Goal: Task Accomplishment & Management: Use online tool/utility

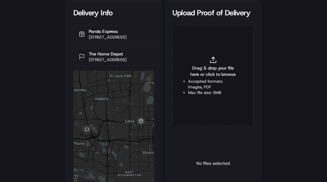
click at [195, 70] on span "Drag & drop your file here or click to browse" at bounding box center [213, 71] width 50 height 13
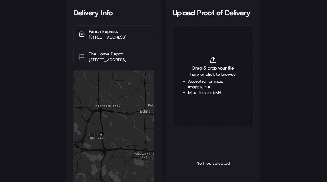
type input "C:\fakepath\2831880 pop.jpg"
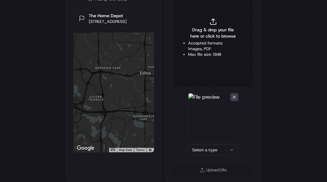
scroll to position [39, 0]
click at [215, 143] on html "Delivery Info Panda Express 2294 Southdale Ctr, Edina, MN 55435, USA The Home D…" at bounding box center [163, 52] width 327 height 182
click at [216, 175] on div "Upload 1 file" at bounding box center [213, 173] width 96 height 16
click at [215, 166] on button "Upload 1 file" at bounding box center [212, 169] width 81 height 9
click at [208, 60] on div "Drag & drop your file here or click to browse Accepted formats: Images, PDF Max…" at bounding box center [212, 37] width 81 height 101
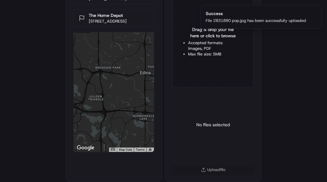
type input "C:\fakepath\2831880 pod.jpg"
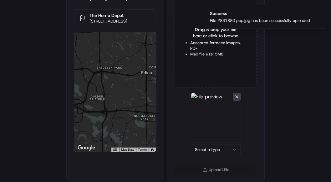
click at [213, 143] on html "Delivery Info Panda Express 2294 Southdale Ctr, Edina, MN 55435, USA The Home D…" at bounding box center [165, 52] width 331 height 182
click at [218, 170] on button "Upload 1 file" at bounding box center [212, 169] width 81 height 9
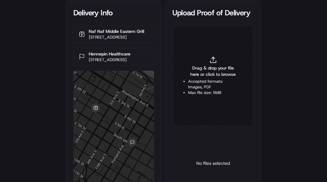
click at [191, 68] on span "Drag & drop your file here or click to browse" at bounding box center [213, 71] width 50 height 13
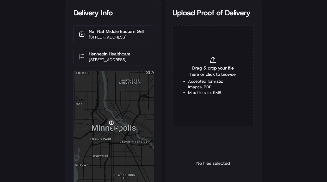
click at [213, 77] on span "Drag & drop your file here or click to browse" at bounding box center [213, 71] width 50 height 13
type input "C:\fakepath\2831643 pop.jpg"
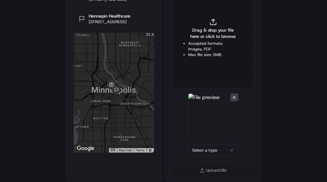
scroll to position [39, 0]
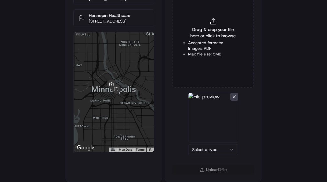
click at [208, 143] on html "Delivery Info Naf Naf Middle Eastern Grill 200 South 6th St, Minneapolis, MN 55…" at bounding box center [163, 52] width 327 height 182
click at [208, 175] on div "Upload 1 file" at bounding box center [213, 173] width 96 height 16
click at [208, 169] on button "Upload 1 file" at bounding box center [212, 169] width 81 height 9
click at [204, 50] on ul "Accepted formats: Images, PDF Max file size: 5MB" at bounding box center [213, 48] width 50 height 17
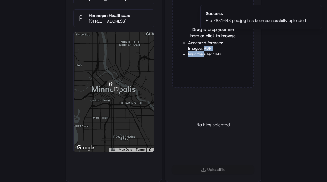
type input "C:\fakepath\2831643 pod.jpg"
click at [204, 143] on html "Delivery Info Naf Naf Middle Eastern Grill 200 South 6th St, Minneapolis, MN 55…" at bounding box center [163, 52] width 327 height 182
click at [215, 167] on button "Upload 1 file" at bounding box center [212, 169] width 81 height 9
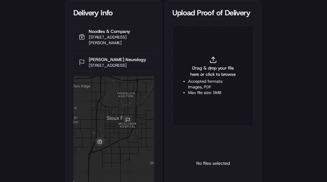
click at [215, 73] on span "Drag & drop your file here or click to browse" at bounding box center [213, 71] width 50 height 13
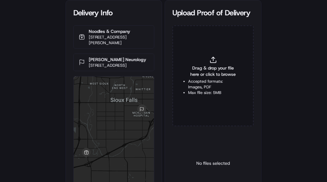
drag, startPoint x: 268, startPoint y: 104, endPoint x: 330, endPoint y: 104, distance: 61.1
click at [272, 104] on div "Delivery Info Noodles & Company [STREET_ADDRESS][PERSON_NAME] [PERSON_NAME] Neu…" at bounding box center [163, 91] width 327 height 182
click at [207, 80] on li "Accepted formats: Images, PDF" at bounding box center [213, 84] width 50 height 11
type input "C:\fakepath\2831679 pop.jpg"
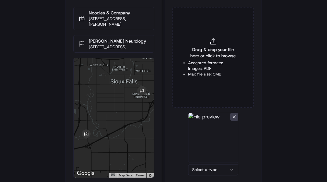
scroll to position [39, 0]
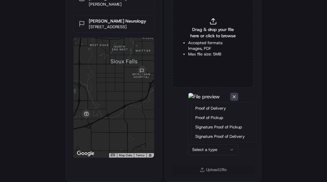
click at [210, 143] on html "Delivery Info Noodles & Company [STREET_ADDRESS][PERSON_NAME] [PERSON_NAME] Neu…" at bounding box center [163, 52] width 327 height 182
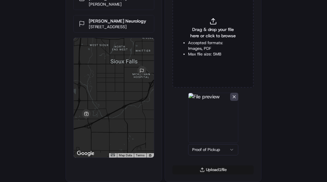
click at [208, 168] on button "Upload 1 file" at bounding box center [212, 169] width 81 height 9
click at [199, 31] on span "Drag & drop your file here or click to browse" at bounding box center [213, 32] width 50 height 13
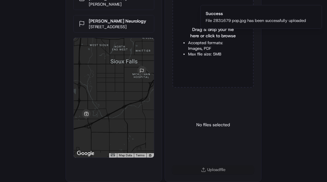
type input "C:\fakepath\2831679 pod.jpg"
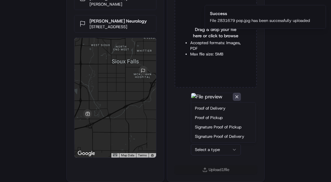
click at [208, 143] on html "Delivery Info Noodles & Company 5005 S Louise Ave, Sioux Falls, SD 57108, USA A…" at bounding box center [165, 52] width 331 height 182
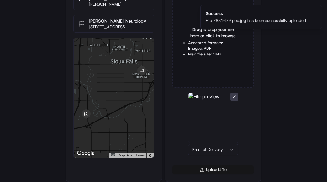
click at [212, 168] on button "Upload 1 file" at bounding box center [212, 169] width 81 height 9
click at [270, 123] on div "Delivery Info Noodles & Company 5005 S Louise Ave, Sioux Falls, SD 57108, USA A…" at bounding box center [163, 52] width 327 height 182
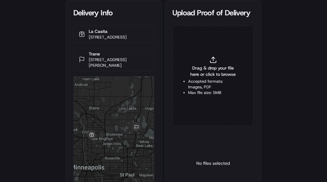
click at [197, 76] on span "Drag & drop your file here or click to browse" at bounding box center [213, 71] width 50 height 13
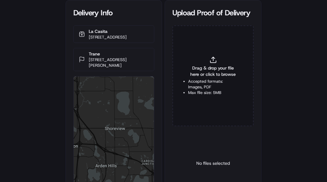
type input "C:\fakepath\2830827 pop.jpg"
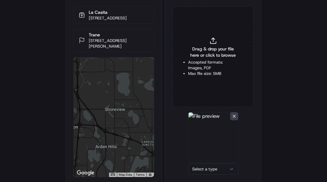
scroll to position [39, 0]
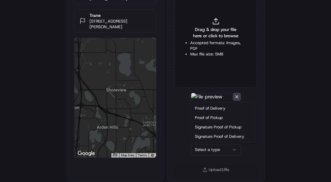
click at [203, 143] on html "Delivery Info La Casita 5085 Central Ave NE, Minneapolis, MN 55421, USA Trane 4…" at bounding box center [165, 52] width 331 height 182
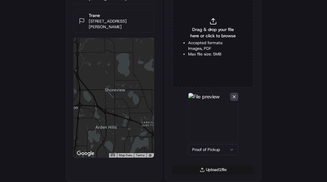
click at [207, 170] on button "Upload 1 file" at bounding box center [212, 169] width 81 height 9
click at [211, 25] on div "Drag & drop your file here or click to browse Accepted formats: Images, PDF Max…" at bounding box center [212, 37] width 81 height 101
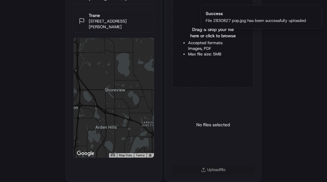
type input "C:\fakepath\2830827 pod.jpg"
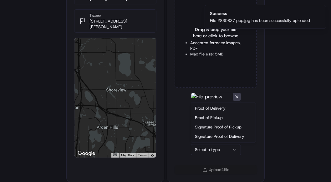
click at [207, 143] on html "Delivery Info La Casita 5085 Central Ave NE, Minneapolis, MN 55421, USA Trane 4…" at bounding box center [165, 52] width 331 height 182
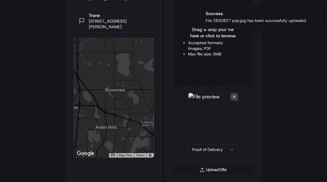
click at [211, 172] on button "Upload 1 file" at bounding box center [212, 169] width 81 height 9
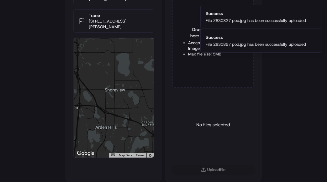
click at [306, 75] on div "Delivery Info La Casita 5085 Central Ave NE, Minneapolis, MN 55421, USA Trane 4…" at bounding box center [163, 52] width 327 height 182
click at [301, 57] on ol "Success File 2830827 pop.jpg has been successfully uploaded Success File 283082…" at bounding box center [261, 29] width 132 height 58
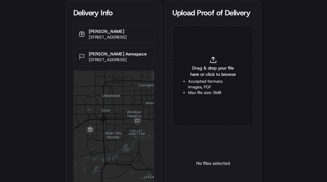
click at [215, 76] on span "Drag & drop your file here or click to browse" at bounding box center [213, 71] width 50 height 13
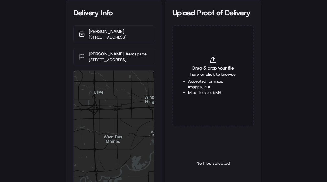
click at [207, 74] on span "Drag & drop your file here or click to browse" at bounding box center [213, 71] width 50 height 13
type input "C:\fakepath\2831618 pop.jpg"
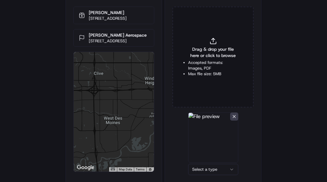
scroll to position [39, 0]
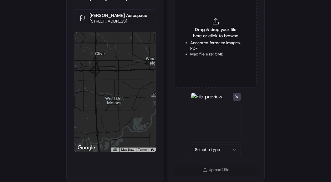
click at [209, 143] on html "Delivery Info [PERSON_NAME] [STREET_ADDRESS][PERSON_NAME] [PERSON_NAME] Aerospa…" at bounding box center [165, 52] width 331 height 182
click at [217, 169] on button "Upload 1 file" at bounding box center [212, 169] width 81 height 9
drag, startPoint x: 274, startPoint y: 142, endPoint x: 280, endPoint y: 137, distance: 7.3
click at [277, 138] on div "Delivery Info [PERSON_NAME] [STREET_ADDRESS][PERSON_NAME] [PERSON_NAME] Aerospa…" at bounding box center [163, 52] width 327 height 182
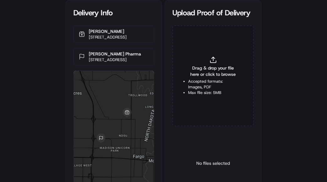
click at [218, 79] on li "Accepted formats: Images, PDF" at bounding box center [213, 84] width 50 height 11
type input "C:\fakepath\2831882 pop.jpg"
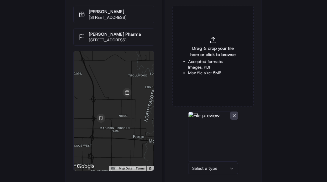
scroll to position [39, 0]
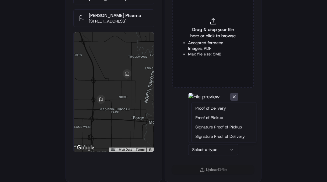
click at [203, 143] on html "Delivery Info [PERSON_NAME] [STREET_ADDRESS] [PERSON_NAME] Pharma [STREET_ADDRE…" at bounding box center [163, 52] width 327 height 182
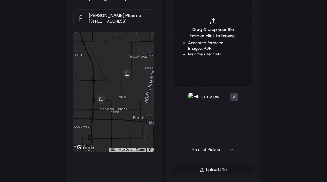
click at [227, 169] on button "Upload 1 file" at bounding box center [212, 169] width 81 height 9
click at [211, 41] on li "Accepted formats: Images, PDF" at bounding box center [213, 45] width 50 height 11
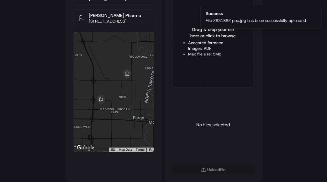
type input "C:\fakepath\2831882 pod.jpg"
click at [195, 52] on li "Max file size: 5MB" at bounding box center [213, 54] width 50 height 6
click at [224, 143] on html "Delivery Info [PERSON_NAME] [STREET_ADDRESS] [PERSON_NAME] Pharma [STREET_ADDRE…" at bounding box center [163, 52] width 327 height 182
click at [215, 171] on button "Upload 1 file" at bounding box center [212, 169] width 81 height 9
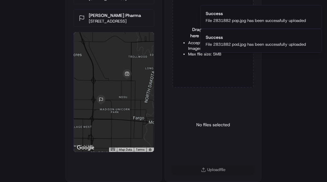
click at [8, 73] on div "Delivery Info [PERSON_NAME] [STREET_ADDRESS] [PERSON_NAME] Pharma [STREET_ADDRE…" at bounding box center [163, 52] width 327 height 182
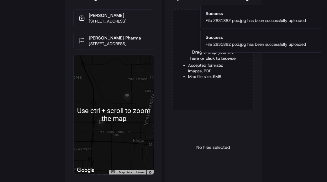
scroll to position [0, 0]
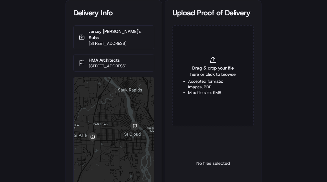
click at [117, 128] on div at bounding box center [114, 137] width 81 height 120
click at [222, 71] on span "Drag & drop your file here or click to browse" at bounding box center [213, 71] width 50 height 13
type input "C:\fakepath\2831999 pop.jpg"
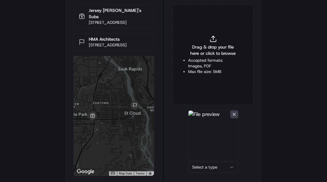
scroll to position [31, 0]
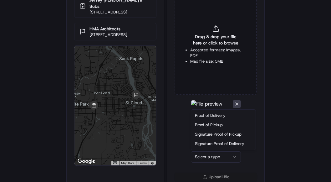
click at [214, 151] on html "Delivery Info Jersey Mike's Subs 3959 2nd St S, St Cloud, MN 56301, USA HMA Arc…" at bounding box center [165, 60] width 331 height 182
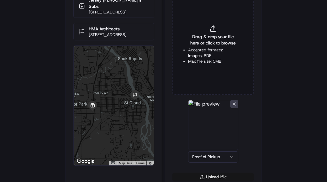
click at [214, 175] on button "Upload 1 file" at bounding box center [212, 177] width 81 height 9
click at [212, 62] on li "Max file size: 5MB" at bounding box center [213, 62] width 50 height 6
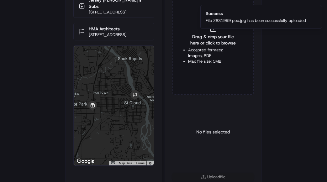
type input "C:\fakepath\2831999 pod.jpg"
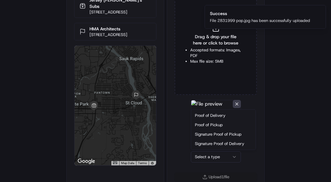
click at [202, 151] on html "Delivery Info Jersey Mike's Subs 3959 2nd St S, St Cloud, MN 56301, USA HMA Arc…" at bounding box center [165, 60] width 331 height 182
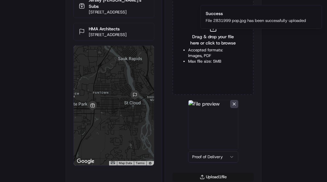
click at [199, 175] on button "Upload 1 file" at bounding box center [212, 177] width 81 height 9
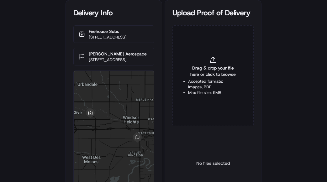
click at [199, 76] on span "Drag & drop your file here or click to browse" at bounding box center [213, 71] width 50 height 13
type input "C:\fakepath\2832026 pop.jpg"
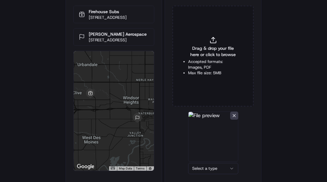
scroll to position [39, 0]
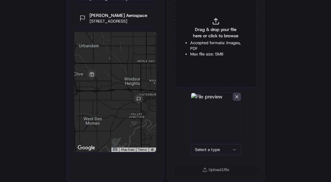
click at [205, 143] on html "Delivery Info Firehouse Subs [STREET_ADDRESS][PERSON_NAME] [PERSON_NAME] Aerosp…" at bounding box center [165, 52] width 331 height 182
click at [202, 171] on button "Upload 1 file" at bounding box center [212, 169] width 81 height 9
click at [191, 37] on span "Drag & drop your file here or click to browse" at bounding box center [213, 32] width 50 height 13
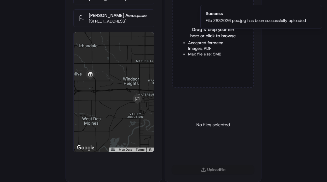
type input "C:\fakepath\2832026 pod.jpg"
click at [201, 168] on div "Upload 1 file" at bounding box center [213, 173] width 96 height 16
click at [203, 143] on html "Delivery Info Firehouse Subs [STREET_ADDRESS][PERSON_NAME] [PERSON_NAME] Aerosp…" at bounding box center [163, 52] width 327 height 182
click at [212, 167] on button "Upload 1 file" at bounding box center [212, 169] width 81 height 9
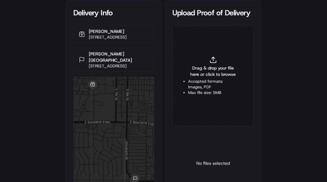
click at [216, 60] on icon at bounding box center [213, 60] width 8 height 8
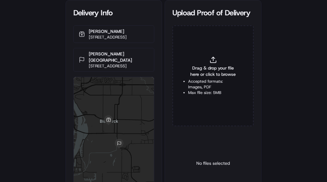
click at [208, 76] on span "Drag & drop your file here or click to browse" at bounding box center [213, 71] width 50 height 13
type input "C:\fakepath\2832151 pop.jpg"
click at [198, 94] on li "Max file size: 5MB" at bounding box center [213, 93] width 50 height 6
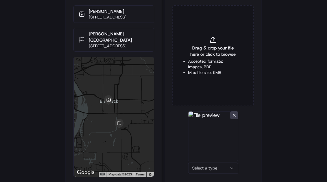
scroll to position [39, 0]
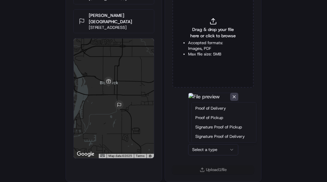
click at [207, 143] on html "Delivery Info [PERSON_NAME] [STREET_ADDRESS] [PERSON_NAME][GEOGRAPHIC_DATA] [ST…" at bounding box center [163, 52] width 327 height 182
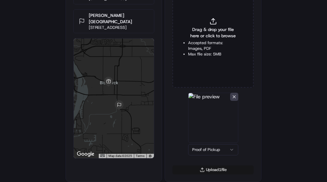
click at [203, 170] on button "Upload 1 file" at bounding box center [212, 169] width 81 height 9
click at [204, 36] on span "Drag & drop your file here or click to browse" at bounding box center [213, 32] width 50 height 13
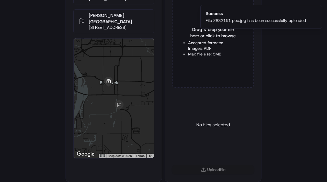
type input "C:\fakepath\2832151 pod.jpg"
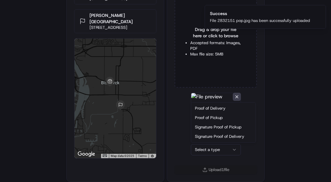
click at [202, 143] on html "Delivery Info [PERSON_NAME] [STREET_ADDRESS] [PERSON_NAME][GEOGRAPHIC_DATA] [ST…" at bounding box center [165, 52] width 331 height 182
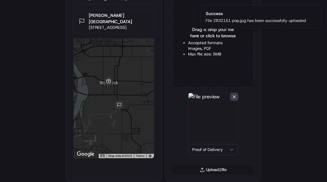
click at [213, 167] on button "Upload 1 file" at bounding box center [212, 169] width 81 height 9
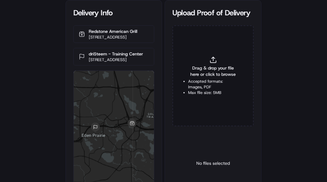
click at [38, 80] on div "Delivery Info Redstone American Grill [STREET_ADDRESS] driSteem - Training Cent…" at bounding box center [163, 91] width 327 height 182
click at [203, 74] on span "Drag & drop your file here or click to browse" at bounding box center [213, 71] width 50 height 13
click at [7, 89] on div "Delivery Info Redstone American Grill [STREET_ADDRESS] driSteem - Training Cent…" at bounding box center [163, 91] width 327 height 182
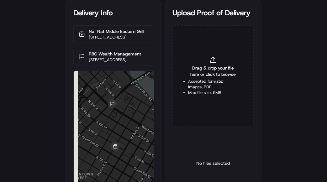
click at [197, 66] on span "Drag & drop your file here or click to browse" at bounding box center [213, 71] width 50 height 13
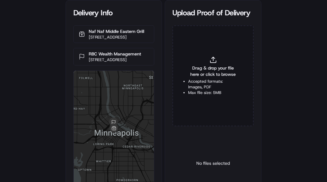
type input "C:\fakepath\2830838 pop.jpg"
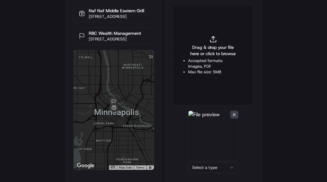
scroll to position [39, 0]
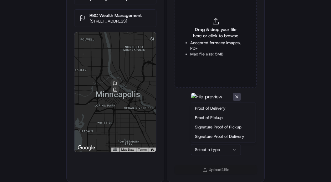
click at [205, 143] on html "Delivery Info Naf Naf Middle Eastern Grill [STREET_ADDRESS] RBC Wealth Manageme…" at bounding box center [165, 52] width 331 height 182
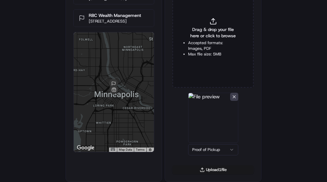
click at [212, 175] on div "Upload 1 file" at bounding box center [213, 173] width 96 height 16
click at [205, 170] on button "Upload 1 file" at bounding box center [212, 169] width 81 height 9
click at [205, 29] on span "Drag & drop your file here or click to browse" at bounding box center [213, 32] width 50 height 13
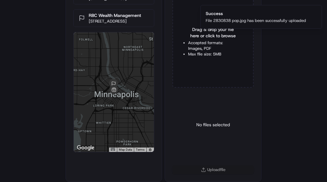
type input "C:\fakepath\2830838 pod.jpg"
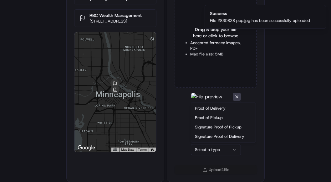
click at [202, 143] on html "Delivery Info Naf Naf Middle Eastern Grill [STREET_ADDRESS] RBC Wealth Manageme…" at bounding box center [165, 52] width 331 height 182
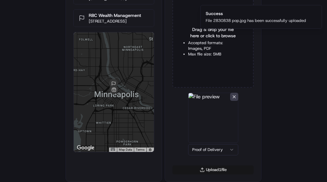
click at [205, 171] on button "Upload 1 file" at bounding box center [212, 169] width 81 height 9
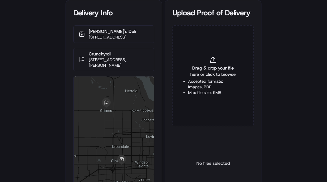
click at [184, 179] on div "No files selected" at bounding box center [212, 163] width 81 height 64
click at [8, 129] on div "Delivery Info Jason's Deli 3910 University Ave Suite 90, West Des Moines, IA 50…" at bounding box center [163, 91] width 327 height 182
click at [217, 72] on span "Drag & drop your file here or click to browse" at bounding box center [213, 71] width 50 height 13
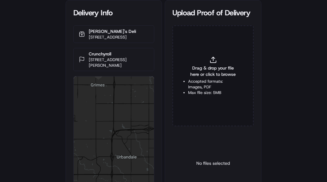
type input "C:\fakepath\2830823 pod.jpg"
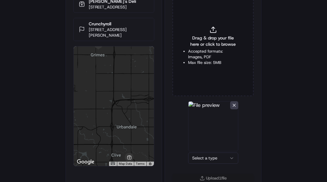
scroll to position [39, 0]
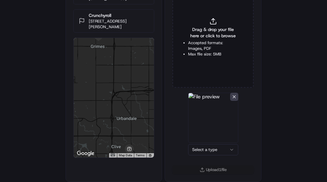
click at [211, 143] on html "Delivery Info Jason's Deli 3910 University Ave Suite 90, West Des Moines, IA 50…" at bounding box center [163, 52] width 327 height 182
click at [209, 169] on button "Upload 1 file" at bounding box center [212, 169] width 81 height 9
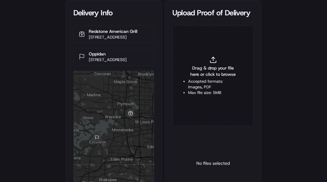
click at [211, 73] on span "Drag & drop your file here or click to browse" at bounding box center [213, 71] width 50 height 13
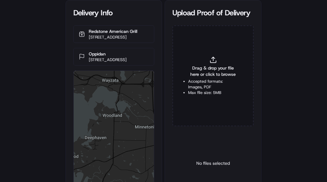
type input "C:\fakepath\2831867 pop.jpg"
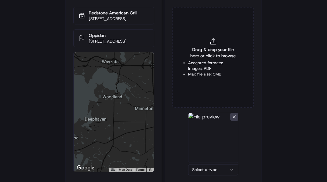
scroll to position [39, 0]
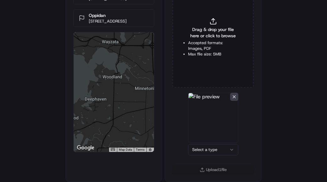
click at [210, 143] on html "Delivery Info Redstone American Grill 12241 Wayzata Blvd, Minnetonka, MN 55305,…" at bounding box center [163, 52] width 327 height 182
click at [212, 171] on button "Upload 1 file" at bounding box center [212, 169] width 81 height 9
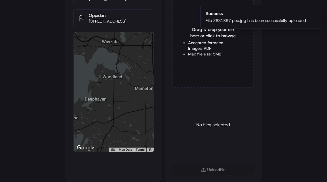
click at [12, 143] on html "Delivery Info Redstone American Grill 12241 Wayzata Blvd, Minnetonka, MN 55305,…" at bounding box center [163, 52] width 327 height 182
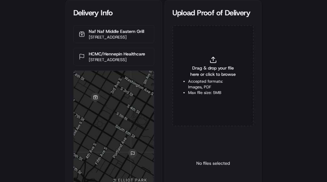
click at [208, 75] on span "Drag & drop your file here or click to browse" at bounding box center [213, 71] width 50 height 13
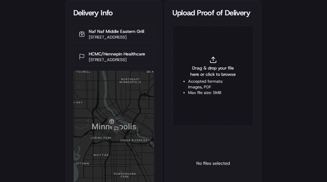
click at [201, 86] on li "Accepted formats: Images, PDF" at bounding box center [213, 84] width 50 height 11
type input "C:\fakepath\2831605 pop.jpg"
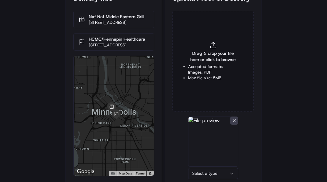
scroll to position [39, 0]
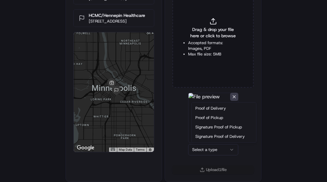
click at [203, 143] on html "Delivery Info Naf Naf Middle Eastern Grill [STREET_ADDRESS] HCMC/Hennepin Healt…" at bounding box center [163, 52] width 327 height 182
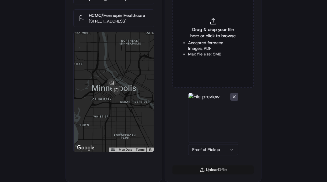
click at [206, 169] on button "Upload 1 file" at bounding box center [212, 169] width 81 height 9
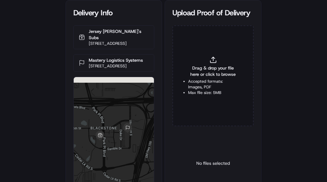
click at [192, 66] on span "Drag & drop your file here or click to browse" at bounding box center [213, 71] width 50 height 13
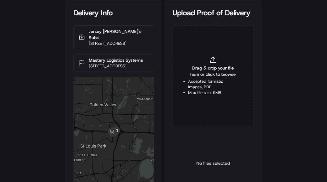
click at [207, 69] on span "Drag & drop your file here or click to browse" at bounding box center [213, 71] width 50 height 13
type input "C:\fakepath\2831859.jpg"
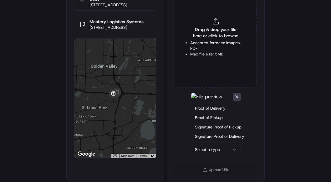
click at [203, 143] on html "Delivery Info Jersey [PERSON_NAME]'s Subs [STREET_ADDRESS] Mastery Logistics Sy…" at bounding box center [165, 52] width 331 height 182
click at [202, 143] on html "Delivery Info Jersey [PERSON_NAME]'s Subs [STREET_ADDRESS] Mastery Logistics Sy…" at bounding box center [165, 52] width 331 height 182
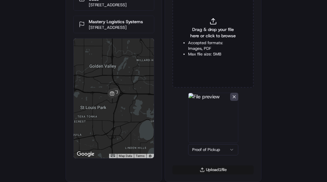
click at [203, 173] on button "Upload 1 file" at bounding box center [212, 169] width 81 height 9
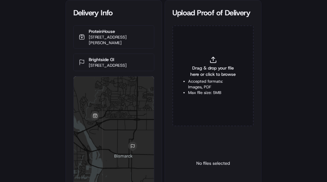
drag, startPoint x: 0, startPoint y: 0, endPoint x: 197, endPoint y: 84, distance: 214.2
click at [197, 84] on li "Accepted formats: Images, PDF" at bounding box center [213, 84] width 50 height 11
type input "C:\fakepath\2831829 pop.jpg"
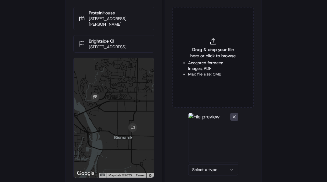
scroll to position [39, 0]
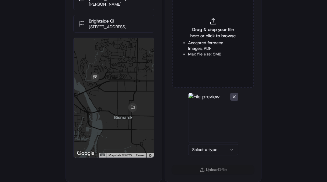
click at [201, 143] on html "Delivery Info ProteinHouse [STREET_ADDRESS] Brightside GI [STREET_ADDRESS] ← Mo…" at bounding box center [163, 52] width 327 height 182
click at [208, 169] on button "Upload 1 file" at bounding box center [212, 169] width 81 height 9
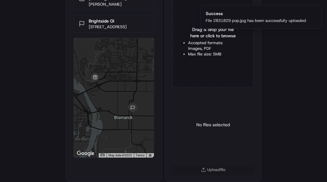
click at [206, 39] on div "Drag & drop your file here or click to browse Accepted formats: Images, PDF Max…" at bounding box center [212, 37] width 81 height 101
type input "C:\fakepath\2831829 pod.jpg"
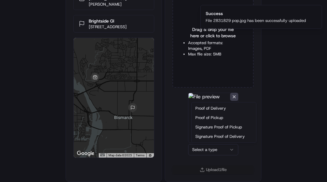
click at [213, 143] on html "Delivery Info ProteinHouse [STREET_ADDRESS] Brightside GI [STREET_ADDRESS] ← Mo…" at bounding box center [163, 52] width 327 height 182
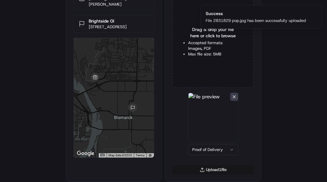
click at [207, 170] on button "Upload 1 file" at bounding box center [212, 169] width 81 height 9
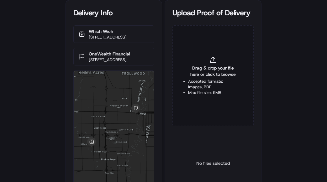
click at [205, 82] on li "Accepted formats: Images, PDF" at bounding box center [213, 84] width 50 height 11
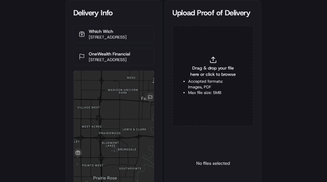
type input "C:\fakepath\2830852 pop.jpg"
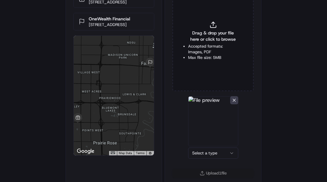
scroll to position [39, 0]
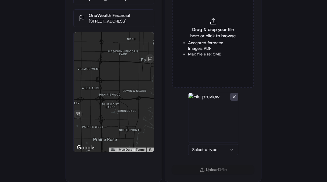
click at [217, 143] on html "Delivery Info Which Wich [STREET_ADDRESS] OneWealth Financial [STREET_ADDRESS] …" at bounding box center [163, 52] width 327 height 182
click at [206, 173] on button "Upload 1 file" at bounding box center [212, 169] width 81 height 9
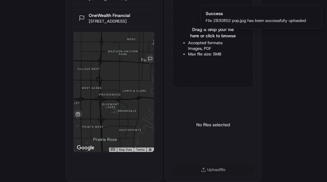
click at [205, 60] on div "Drag & drop your file here or click to browse Accepted formats: Images, PDF Max…" at bounding box center [212, 37] width 81 height 101
type input "C:\fakepath\2830852 pod.jpg"
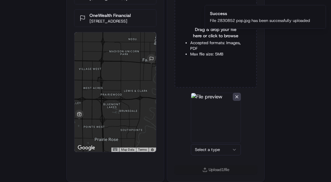
click at [211, 143] on html "Delivery Info Which Wich [STREET_ADDRESS] OneWealth Financial [STREET_ADDRESS] …" at bounding box center [165, 52] width 331 height 182
click at [208, 171] on button "Upload 1 file" at bounding box center [212, 169] width 81 height 9
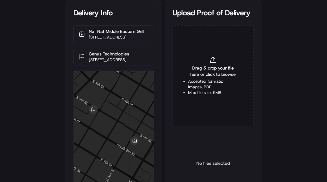
click at [201, 76] on span "Drag & drop your file here or click to browse" at bounding box center [213, 71] width 50 height 13
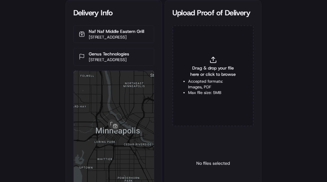
type input "C:\fakepath\2830886 pop.jpg"
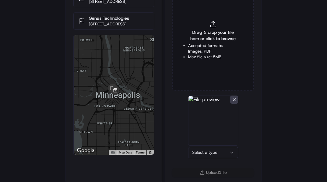
scroll to position [39, 0]
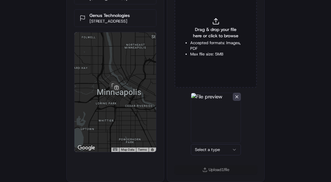
click at [200, 143] on html "Delivery Info Naf Naf Middle Eastern Grill 200 South 6th St, Minneapolis, MN 55…" at bounding box center [165, 52] width 331 height 182
click at [209, 170] on button "Upload 1 file" at bounding box center [212, 169] width 81 height 9
click at [211, 23] on icon at bounding box center [213, 22] width 8 height 8
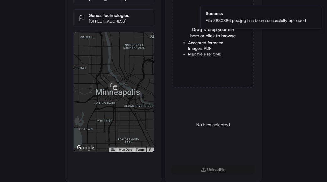
type input "C:\fakepath\2830886 pod.jpg"
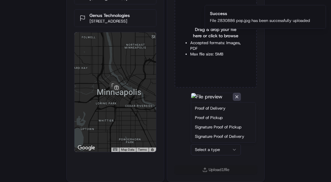
click at [214, 143] on html "Delivery Info Naf Naf Middle Eastern Grill 200 South 6th St, Minneapolis, MN 55…" at bounding box center [165, 52] width 331 height 182
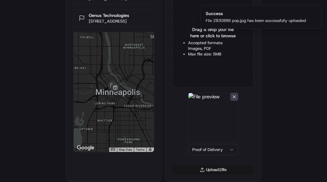
click at [206, 170] on button "Upload 1 file" at bounding box center [212, 169] width 81 height 9
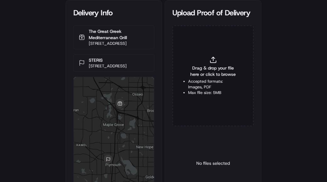
click at [205, 74] on span "Drag & drop your file here or click to browse" at bounding box center [213, 71] width 50 height 13
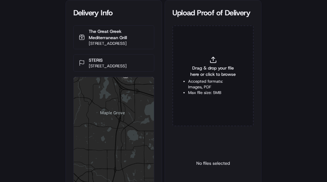
type input "C:\fakepath\2831694 pop.jpg"
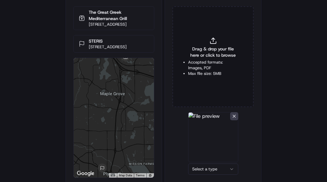
scroll to position [39, 0]
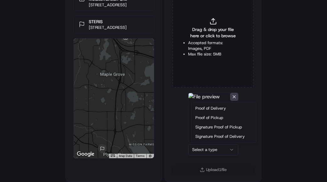
click at [205, 143] on html "Delivery Info The Great Greek Mediterranean Grill [STREET_ADDRESS] STERIS [STRE…" at bounding box center [163, 52] width 327 height 182
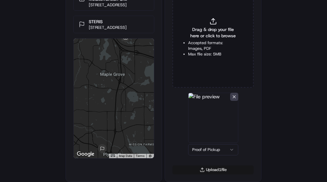
click at [203, 169] on button "Upload 1 file" at bounding box center [212, 169] width 81 height 9
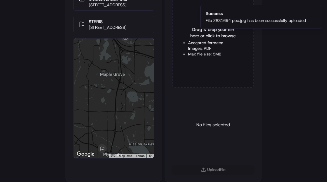
click at [206, 41] on li "Accepted formats: Images, PDF" at bounding box center [213, 45] width 50 height 11
type input "C:\fakepath\2831694 pod.jpg"
click at [203, 171] on div "Upload 1 file" at bounding box center [213, 173] width 96 height 16
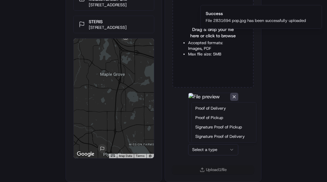
click at [203, 143] on html "Delivery Info The Great Greek Mediterranean Grill [STREET_ADDRESS] STERIS [STRE…" at bounding box center [163, 52] width 327 height 182
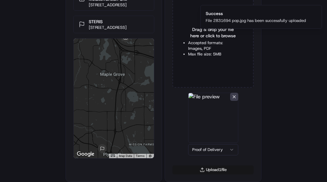
click at [201, 170] on button "Upload 1 file" at bounding box center [212, 169] width 81 height 9
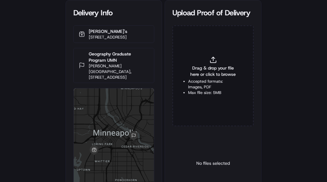
click at [205, 85] on li "Accepted formats: Images, PDF" at bounding box center [213, 84] width 50 height 11
click at [219, 66] on span "Drag & drop your file here or click to browse" at bounding box center [213, 71] width 50 height 13
type input "C:\fakepath\2831683 pop.jpg"
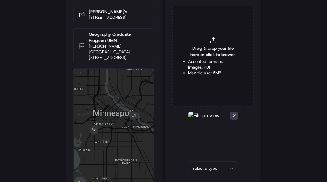
scroll to position [40, 0]
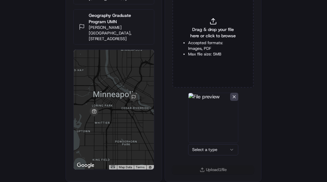
click at [205, 143] on html "Delivery Info [PERSON_NAME]'s [STREET_ADDRESS] Geography Graduate Program UMN […" at bounding box center [163, 52] width 327 height 182
click at [205, 166] on button "Upload 1 file" at bounding box center [212, 169] width 81 height 9
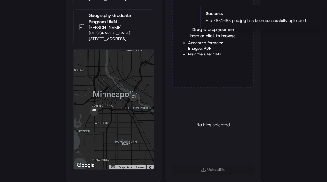
click at [9, 137] on div "Delivery Info Baba's 2220 Lyndale Ave S, Minneapolis, MN 55405, USA Geography G…" at bounding box center [163, 52] width 327 height 182
click at [201, 100] on div "No files selected" at bounding box center [213, 125] width 34 height 64
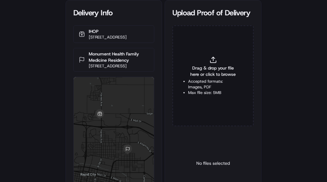
click at [193, 74] on span "Drag & drop your file here or click to browse" at bounding box center [213, 71] width 50 height 13
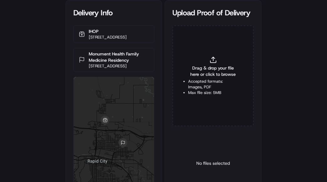
type input "C:\fakepath\2830843 POD.jpeg"
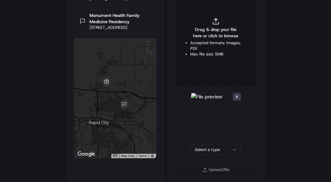
click at [205, 143] on html "Delivery Info IHOP 550 Disk Dr, Rapid City, SD 57701, USA Monument Health Famil…" at bounding box center [165, 52] width 331 height 182
click at [207, 171] on button "Upload 1 file" at bounding box center [212, 169] width 81 height 9
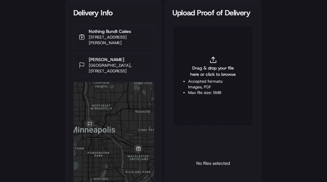
click at [217, 75] on span "Drag & drop your file here or click to browse" at bounding box center [213, 71] width 50 height 13
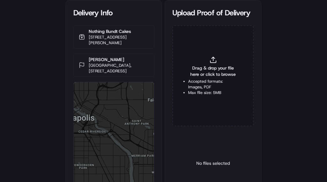
type input "C:\fakepath\2831963 pop.jpg"
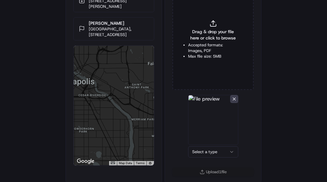
scroll to position [39, 0]
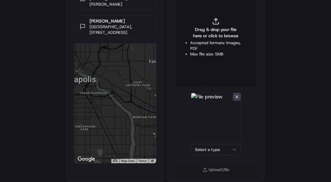
click at [205, 143] on html "Delivery Info Nothing Bundt Cakes 1580 Grand Ave, St Paul, MN 55105, USA Stoel …" at bounding box center [165, 52] width 331 height 182
click at [209, 165] on button "Upload 1 file" at bounding box center [212, 169] width 81 height 9
click at [215, 39] on div "Drag & drop your file here or click to browse Accepted formats: Images, PDF Max…" at bounding box center [212, 37] width 81 height 101
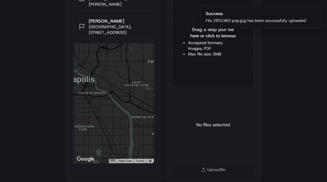
type input "C:\fakepath\2831963 pod.jpg"
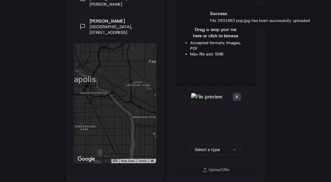
click at [208, 143] on html "Delivery Info Nothing Bundt Cakes 1580 Grand Ave, St Paul, MN 55105, USA Stoel …" at bounding box center [165, 52] width 331 height 182
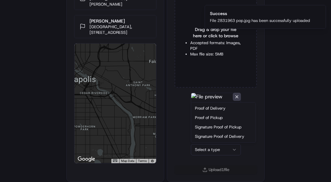
drag, startPoint x: 213, startPoint y: 107, endPoint x: 206, endPoint y: 131, distance: 24.5
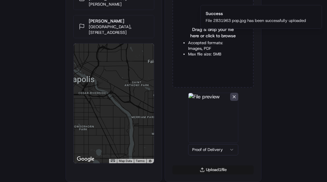
click at [206, 168] on button "Upload 1 file" at bounding box center [212, 169] width 81 height 9
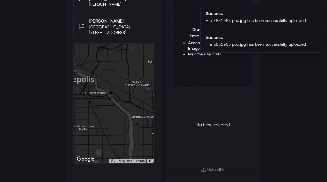
click at [310, 70] on div "Delivery Info Nothing Bundt Cakes 1580 Grand Ave, St Paul, MN 55105, USA Stoel …" at bounding box center [163, 52] width 327 height 182
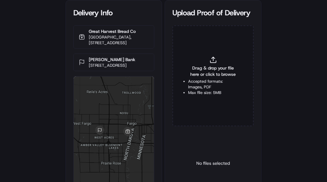
click at [205, 74] on span "Drag & drop your file here or click to browse" at bounding box center [213, 71] width 50 height 13
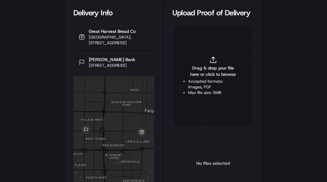
type input "C:\fakepath\2831799 pop.jpg"
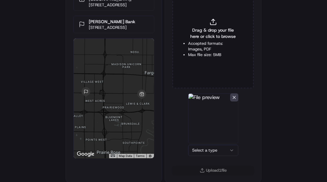
scroll to position [39, 0]
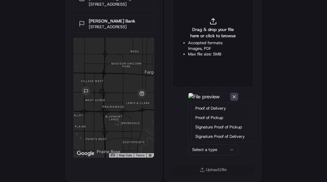
click at [207, 143] on html "Delivery Info Great Harvest Bread [GEOGRAPHIC_DATA], [STREET_ADDRESS] [PERSON_N…" at bounding box center [163, 52] width 327 height 182
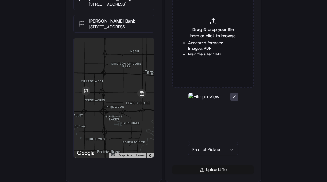
click at [206, 169] on button "Upload 1 file" at bounding box center [212, 169] width 81 height 9
click at [206, 56] on li "Max file size: 5MB" at bounding box center [213, 54] width 50 height 6
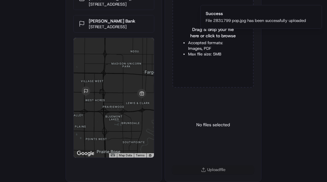
type input "C:\fakepath\2831799 pod.jpg"
click at [202, 143] on html "Delivery Info Great Harvest Bread [GEOGRAPHIC_DATA], [STREET_ADDRESS] [PERSON_N…" at bounding box center [163, 52] width 327 height 182
click at [198, 171] on button "Upload 1 file" at bounding box center [212, 169] width 81 height 9
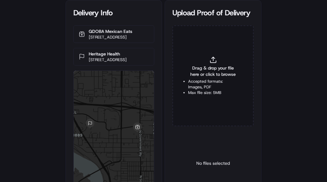
click at [207, 68] on span "Drag & drop your file here or click to browse" at bounding box center [213, 71] width 50 height 13
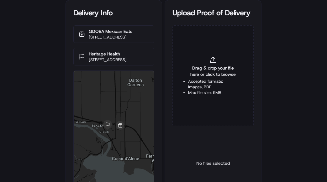
type input "C:\fakepath\2832188 POD.jpeg"
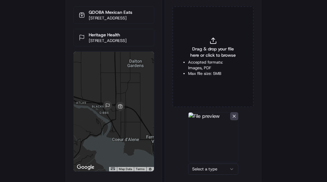
scroll to position [39, 0]
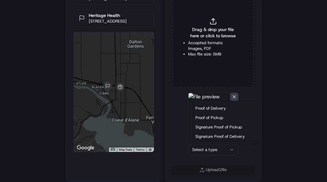
click at [206, 143] on html "Delivery Info QDOBA Mexican Eats 204 W Ironwood Dr, Coeur d'Alene, ID 83814, US…" at bounding box center [163, 52] width 327 height 182
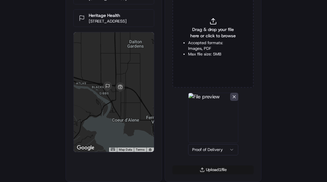
click at [213, 169] on button "Upload 1 file" at bounding box center [212, 169] width 81 height 9
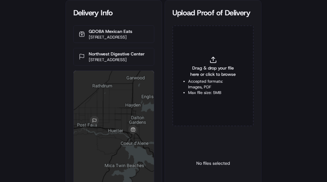
click at [215, 64] on div "Drag & drop your file here or click to browse Accepted formats: Images, PDF Max…" at bounding box center [212, 75] width 81 height 101
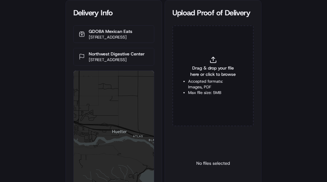
type input "C:\fakepath\2832189 pod.jpg"
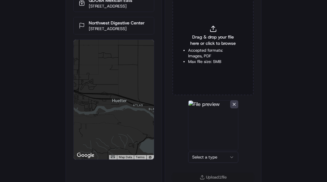
scroll to position [39, 0]
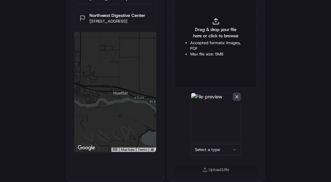
click at [208, 143] on html "Delivery Info QDOBA Mexican Eats [STREET_ADDRESS] Northwest Digestive Center [S…" at bounding box center [165, 52] width 331 height 182
click at [206, 173] on button "Upload 1 file" at bounding box center [212, 169] width 81 height 9
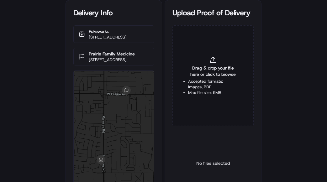
click at [207, 78] on div "Drag & drop your file here or click to browse Accepted formats: Images, PDF Max…" at bounding box center [212, 75] width 81 height 101
type input "C:\fakepath\2832094 pod.jpeg"
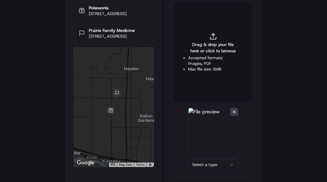
scroll to position [39, 0]
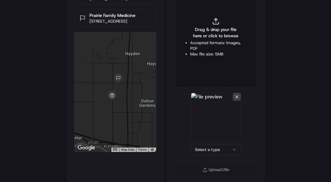
click at [203, 143] on html "Delivery Info Pokeworks 2007 Tea Olive Ln Ste 100, Coeur d'Alene, ID 83815, USA…" at bounding box center [165, 52] width 331 height 182
click at [211, 173] on button "Upload 1 file" at bounding box center [212, 169] width 81 height 9
click at [193, 42] on li "Accepted formats: Images, PDF" at bounding box center [213, 45] width 50 height 11
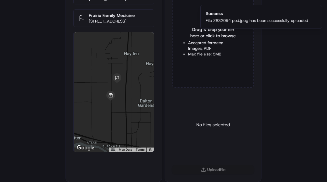
type input "C:\fakepath\2832094 pop.jpg"
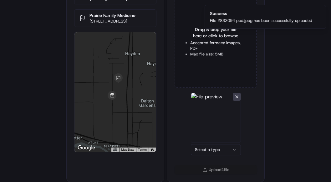
click at [205, 143] on html "Delivery Info Pokeworks 2007 Tea Olive Ln Ste 100, Coeur d'Alene, ID 83815, USA…" at bounding box center [165, 52] width 331 height 182
click at [205, 167] on button "Upload 1 file" at bounding box center [212, 169] width 81 height 9
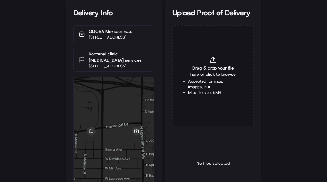
click at [210, 64] on div "Drag & drop your file here or click to browse Accepted formats: Images, PDF Max…" at bounding box center [212, 75] width 81 height 101
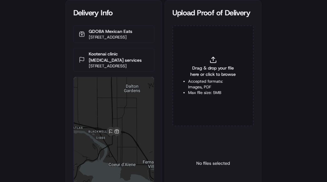
type input "C:\fakepath\2832187 pod.jpeg"
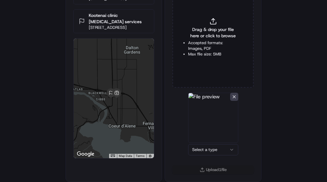
click at [203, 158] on div "Select a type" at bounding box center [212, 125] width 81 height 65
click at [205, 143] on html "Delivery Info QDOBA Mexican Eats [STREET_ADDRESS] Kootenai clinic [MEDICAL_DATA…" at bounding box center [163, 52] width 327 height 182
click at [204, 169] on button "Upload 1 file" at bounding box center [212, 169] width 81 height 9
